Goal: Transaction & Acquisition: Purchase product/service

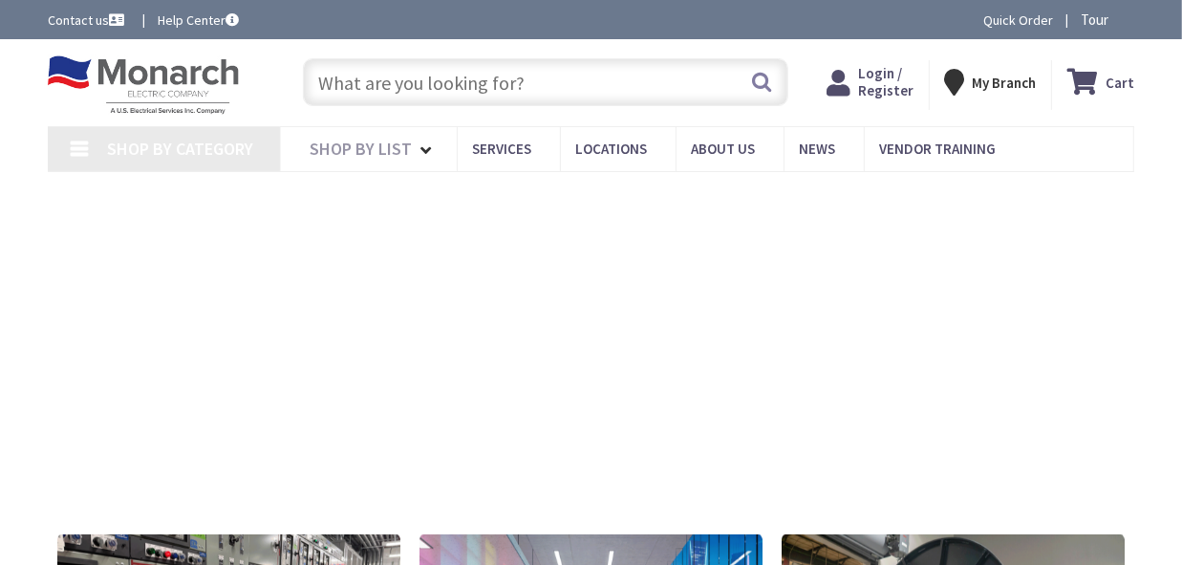
click at [381, 80] on input "text" at bounding box center [546, 82] width 486 height 48
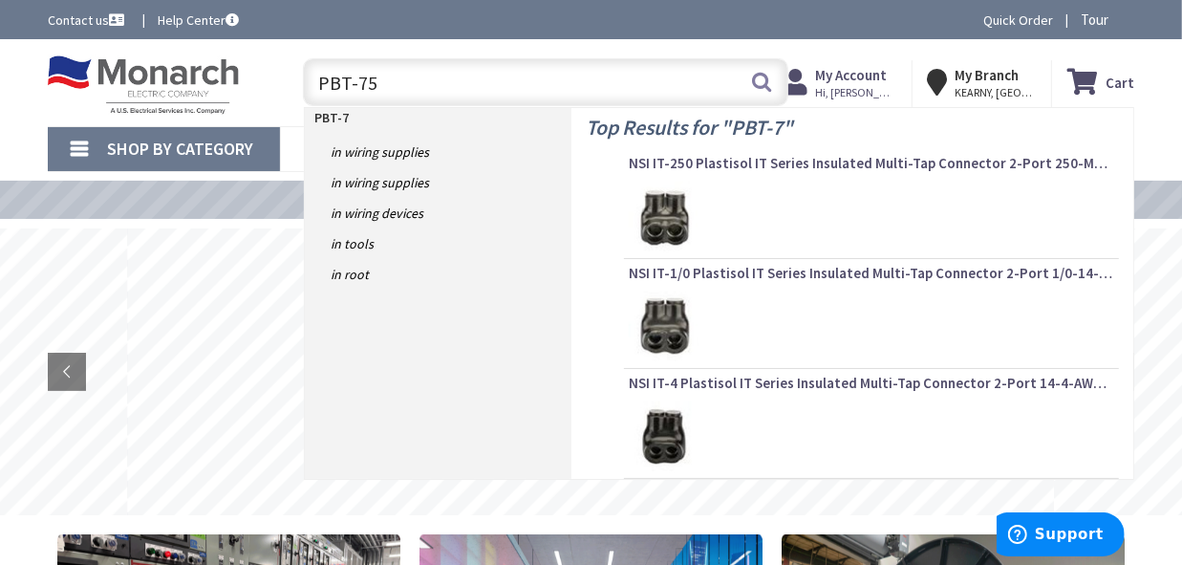
type input "PBT-750"
